Goal: Find specific page/section: Find specific page/section

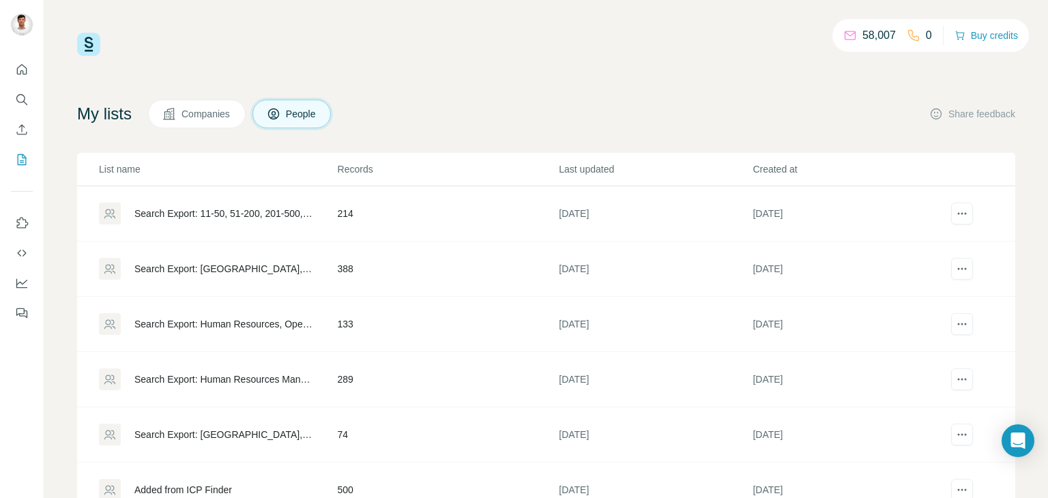
click at [192, 209] on div "Search Export: 11-50, 51-200, 201-500, 501-1000, [GEOGRAPHIC_DATA], [GEOGRAPHIC…" at bounding box center [224, 214] width 180 height 14
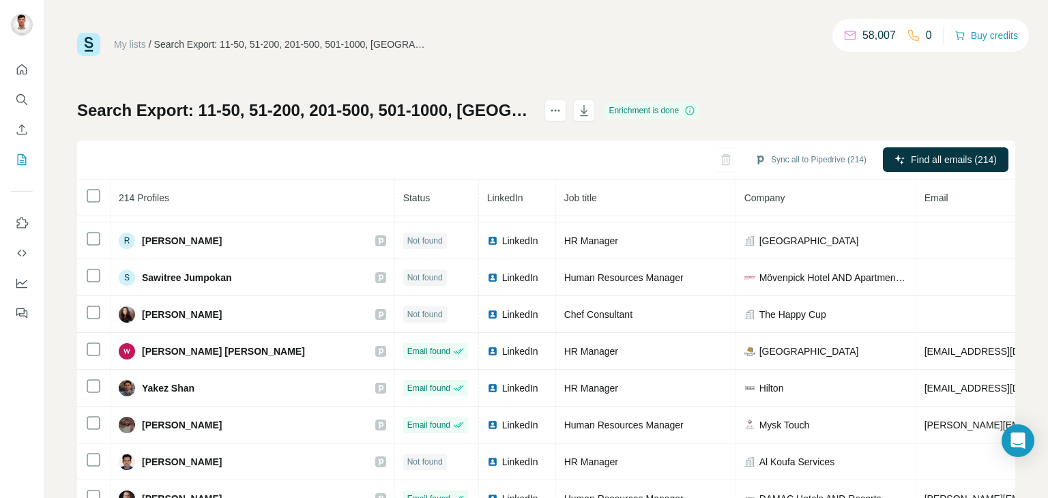
scroll to position [2243, 0]
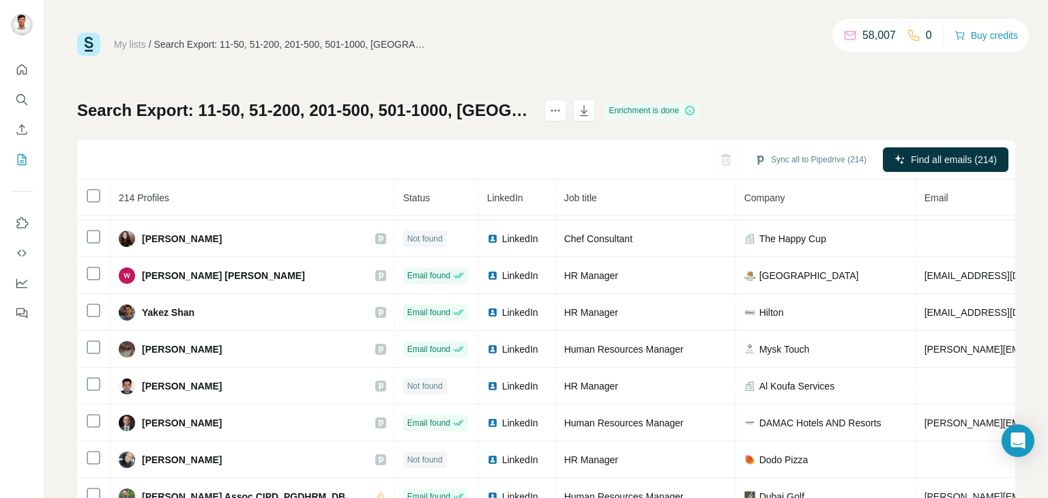
click at [500, 105] on h1 "Search Export: 11-50, 51-200, 201-500, 501-1000, [GEOGRAPHIC_DATA], [GEOGRAPHIC…" at bounding box center [304, 111] width 455 height 22
click at [516, 109] on h1 "Search Export: 11-50, 51-200, 201-500, 501-1000, [GEOGRAPHIC_DATA], [GEOGRAPHIC…" at bounding box center [304, 111] width 455 height 22
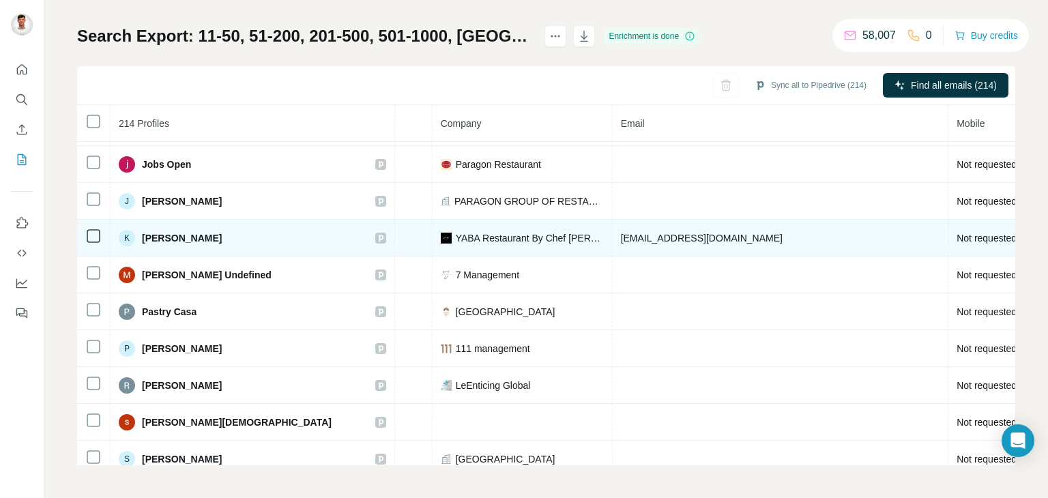
scroll to position [860, 304]
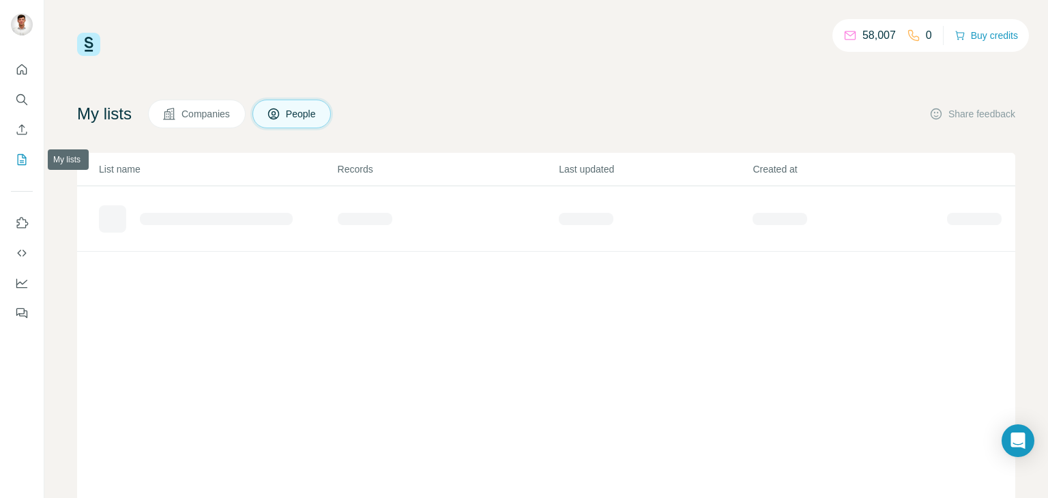
click at [24, 158] on icon "My lists" at bounding box center [22, 160] width 14 height 14
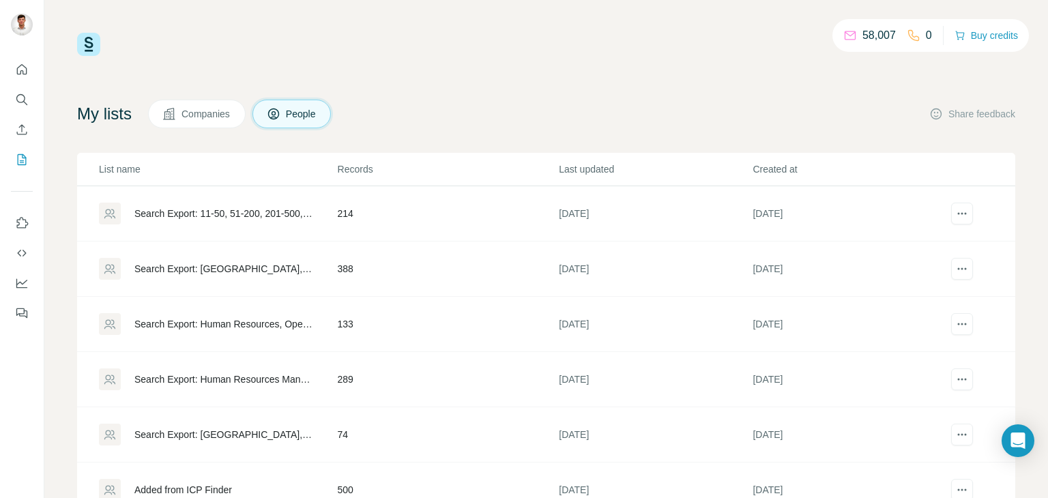
click at [456, 274] on td "388" at bounding box center [448, 269] width 222 height 55
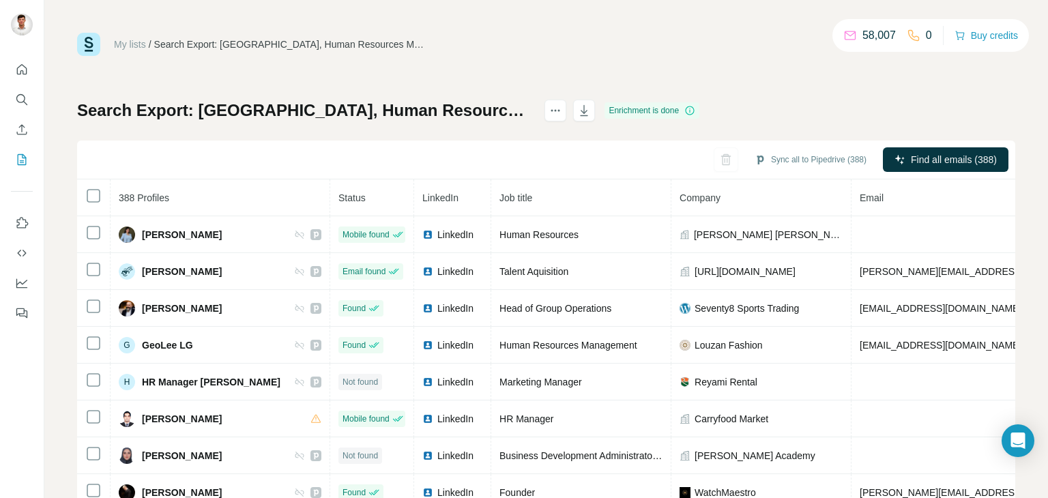
click at [523, 111] on h1 "Search Export: [GEOGRAPHIC_DATA], Human Resources Manager, Talent Acquisition S…" at bounding box center [304, 111] width 455 height 22
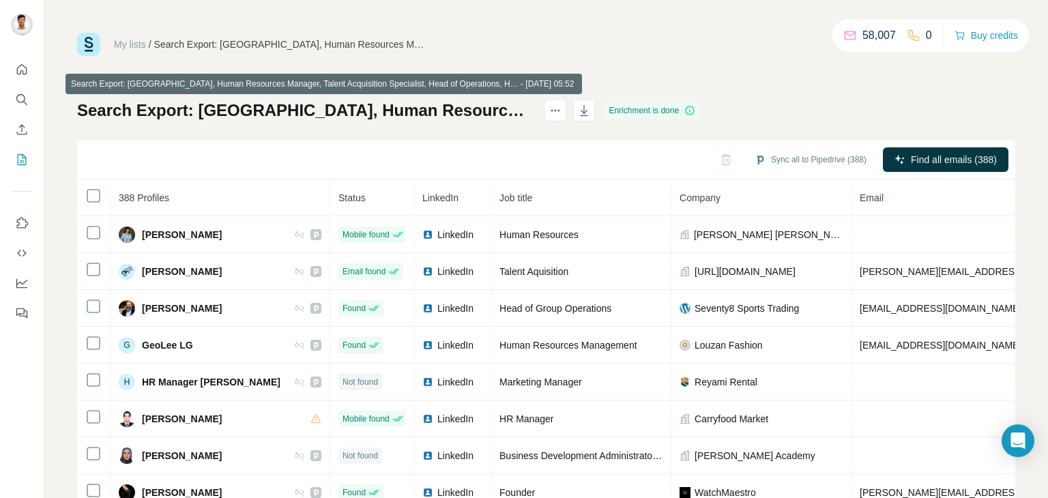
click at [532, 110] on h1 "Search Export: [GEOGRAPHIC_DATA], Human Resources Manager, Talent Acquisition S…" at bounding box center [304, 111] width 455 height 22
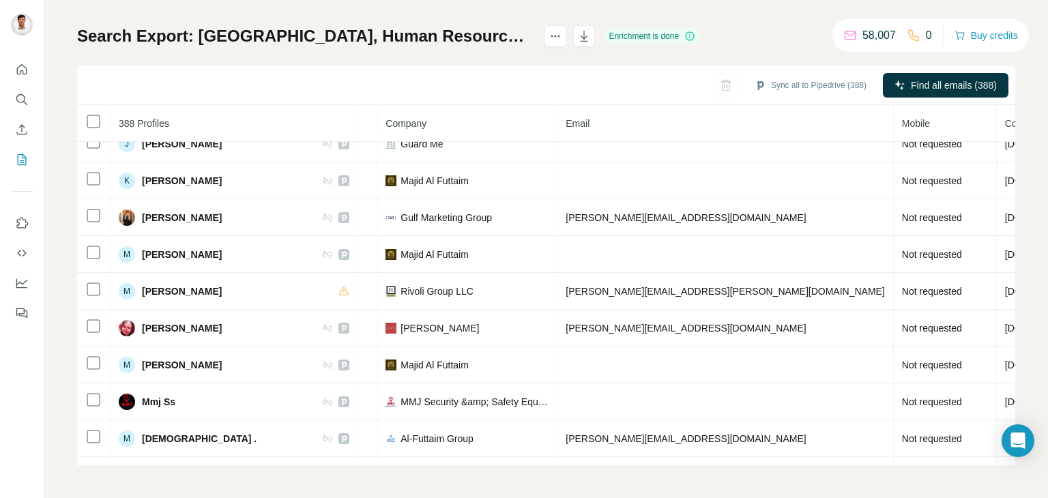
scroll to position [2677, 322]
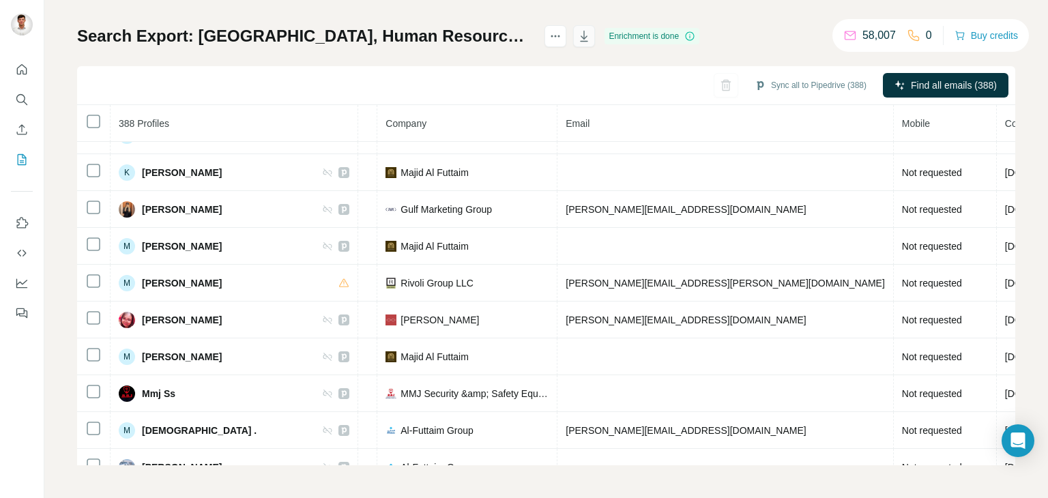
click at [591, 33] on icon "button" at bounding box center [584, 36] width 14 height 14
